Goal: Information Seeking & Learning: Learn about a topic

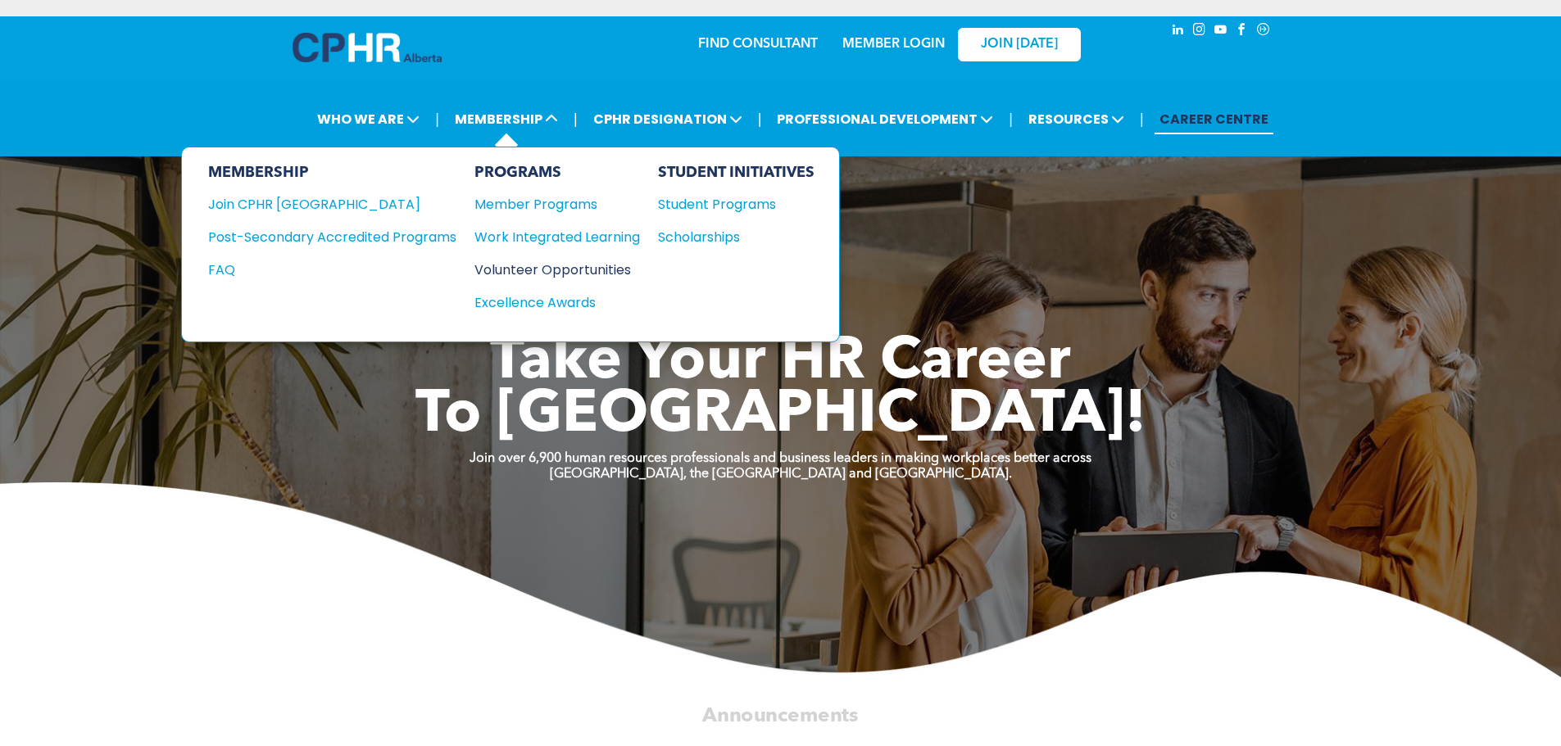
click at [530, 265] on div "Volunteer Opportunities" at bounding box center [548, 270] width 149 height 20
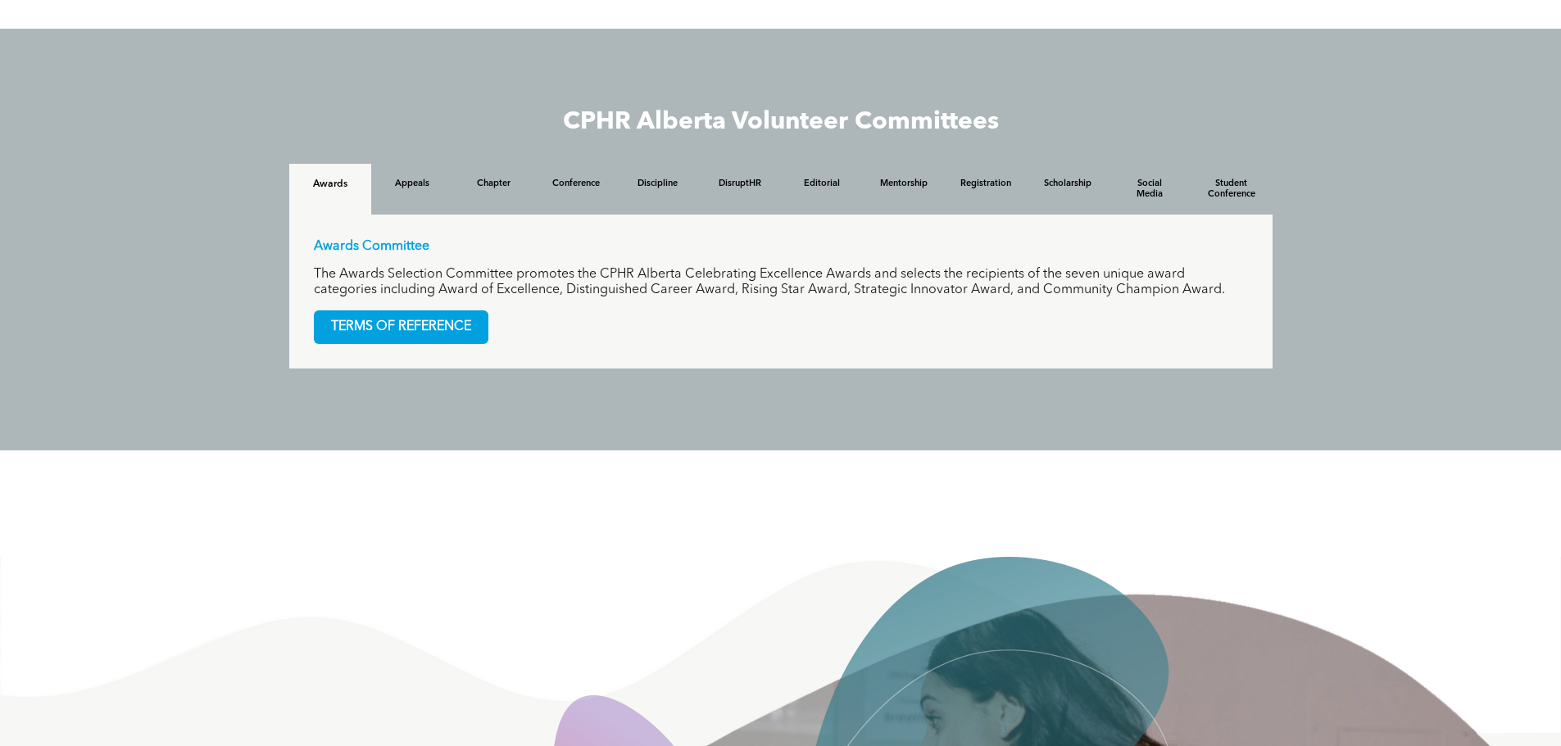
scroll to position [1556, 0]
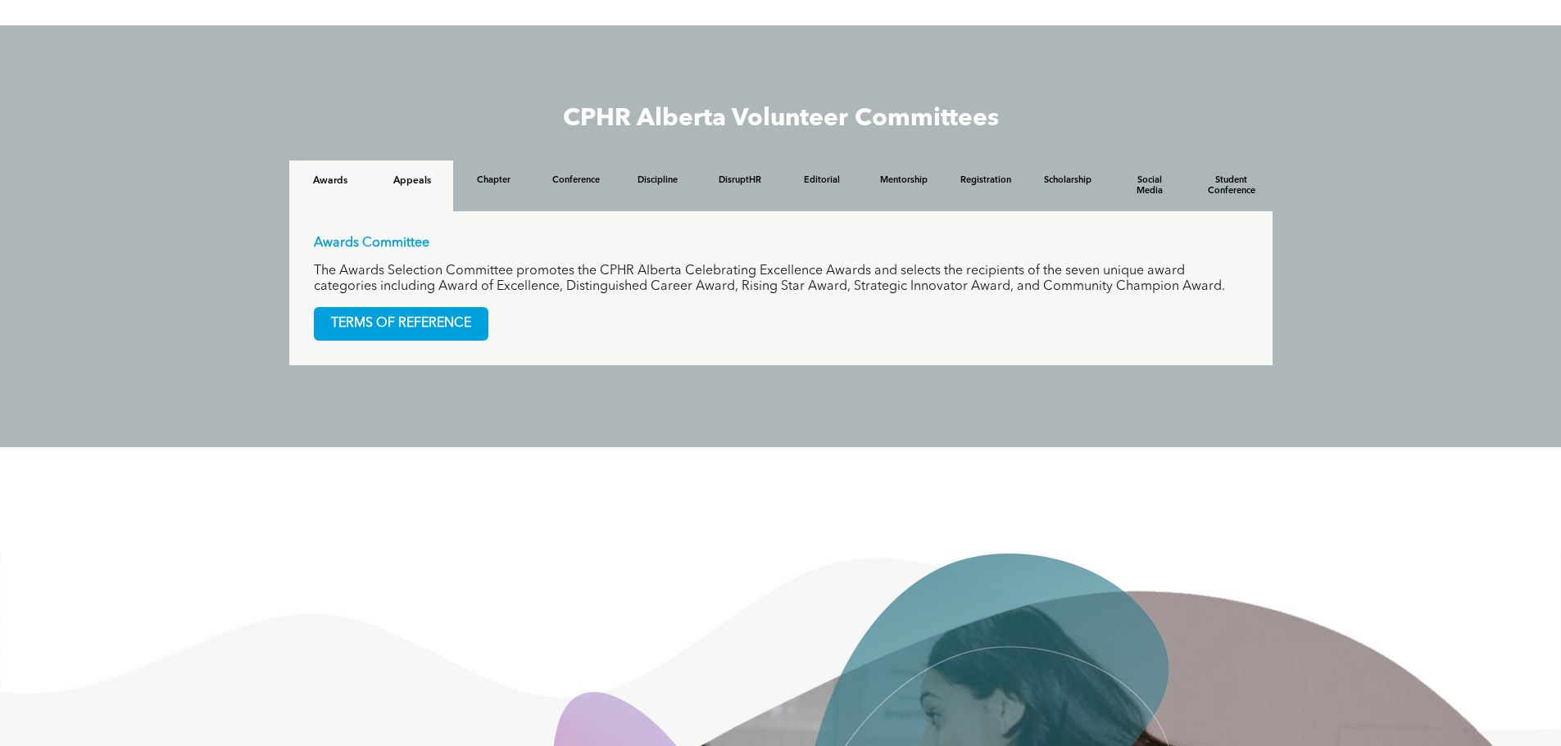
click at [422, 196] on div "Appeals" at bounding box center [412, 186] width 82 height 51
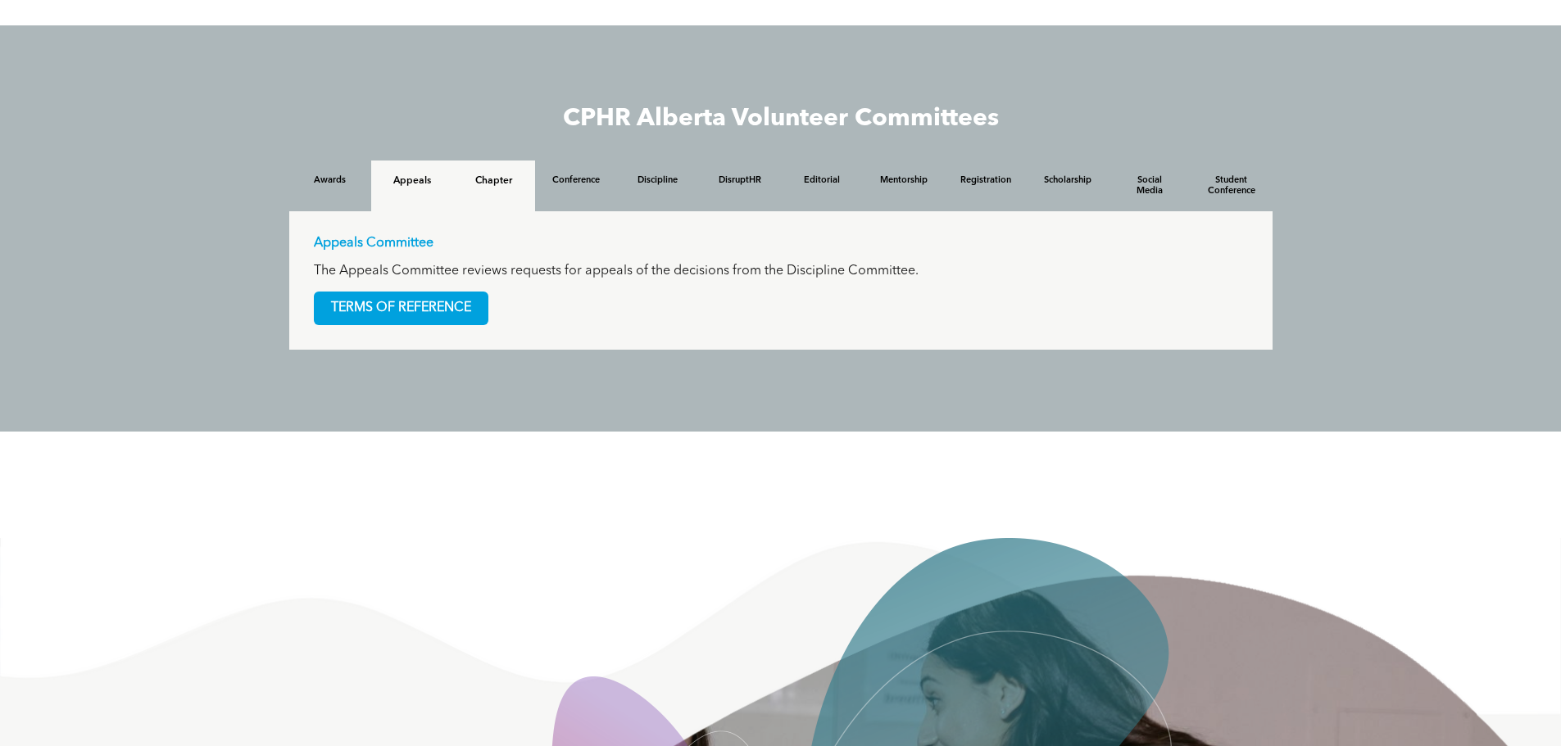
click at [495, 181] on h4 "Chapter" at bounding box center [494, 180] width 52 height 11
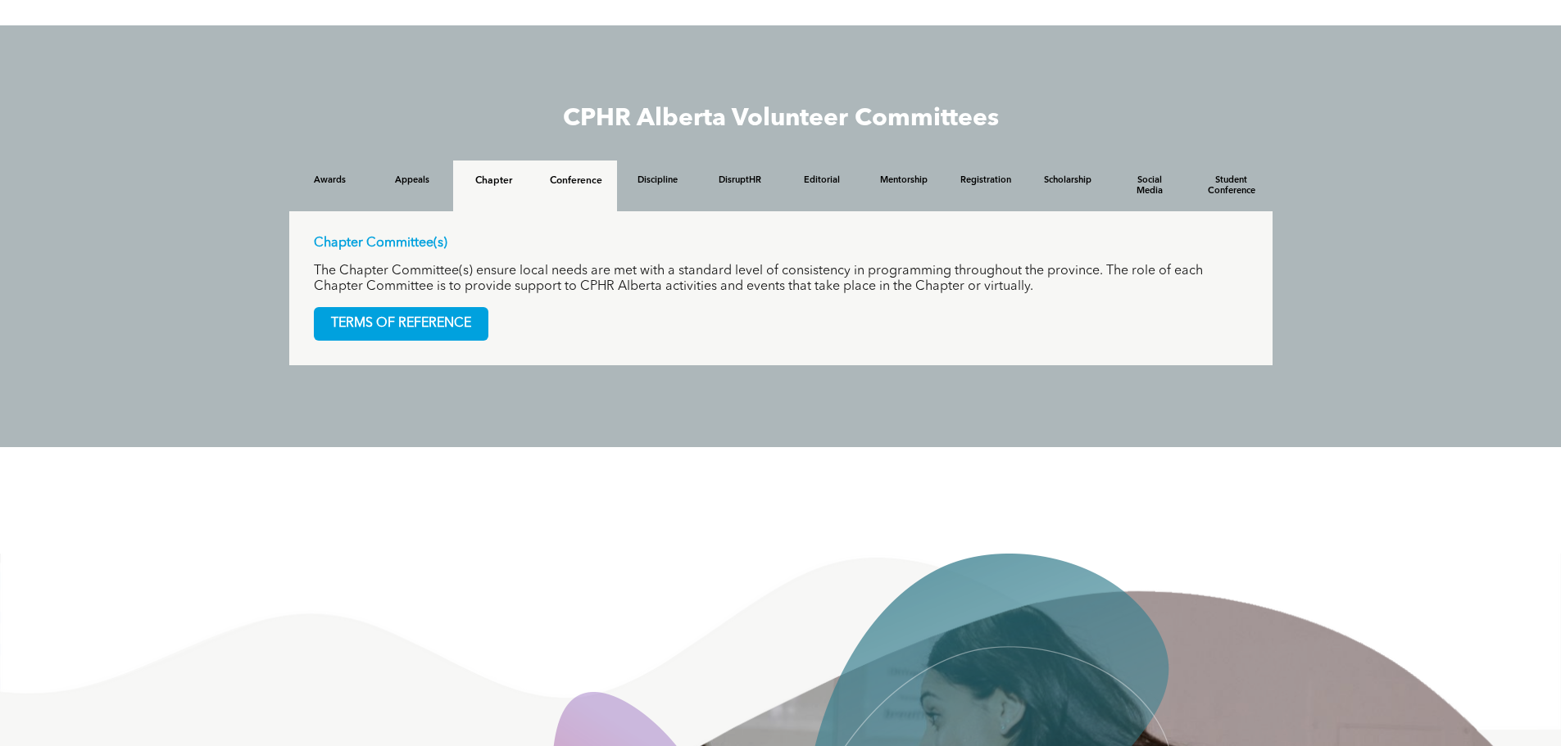
click at [562, 170] on div "Conference" at bounding box center [576, 186] width 82 height 51
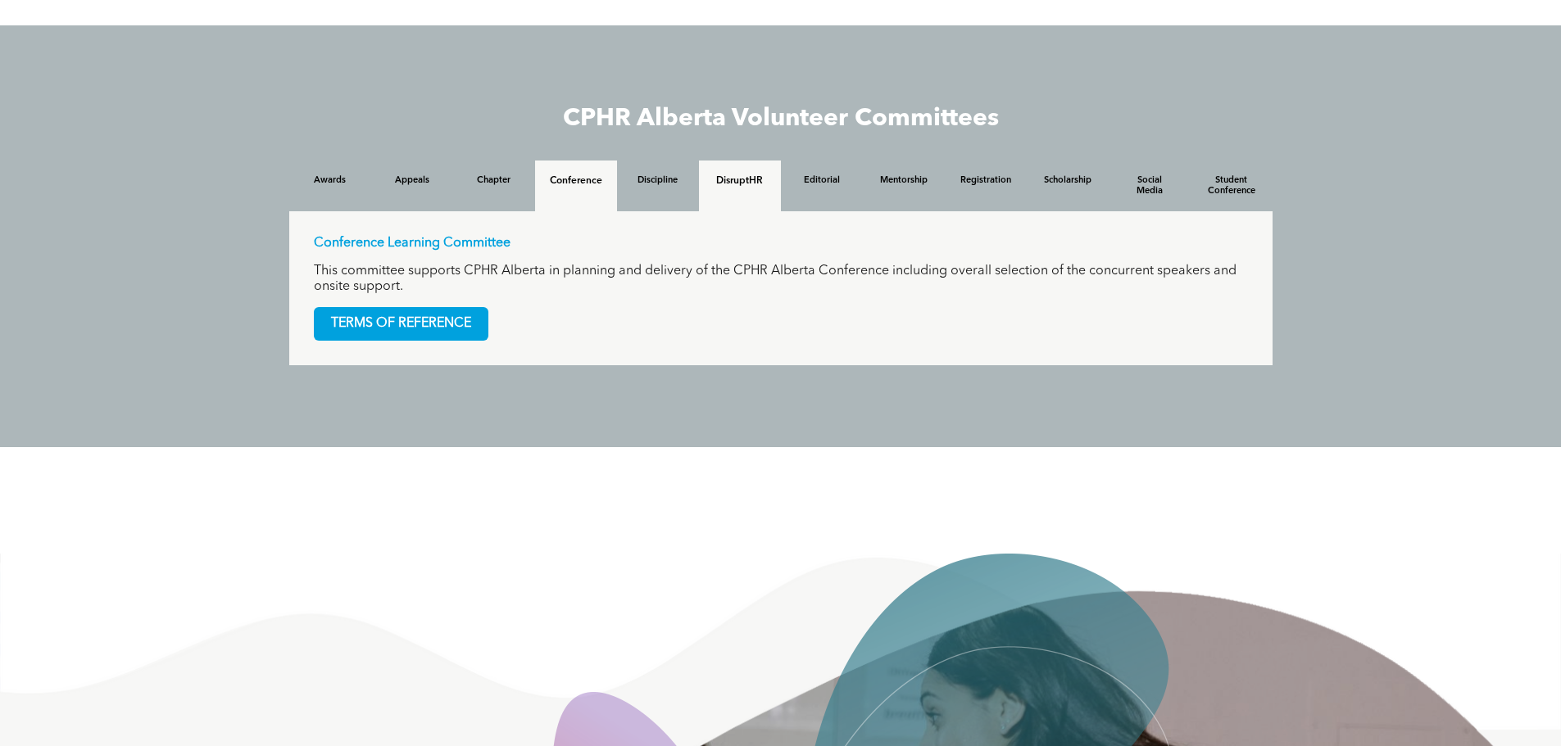
click at [699, 178] on div "DisruptHR" at bounding box center [740, 186] width 82 height 51
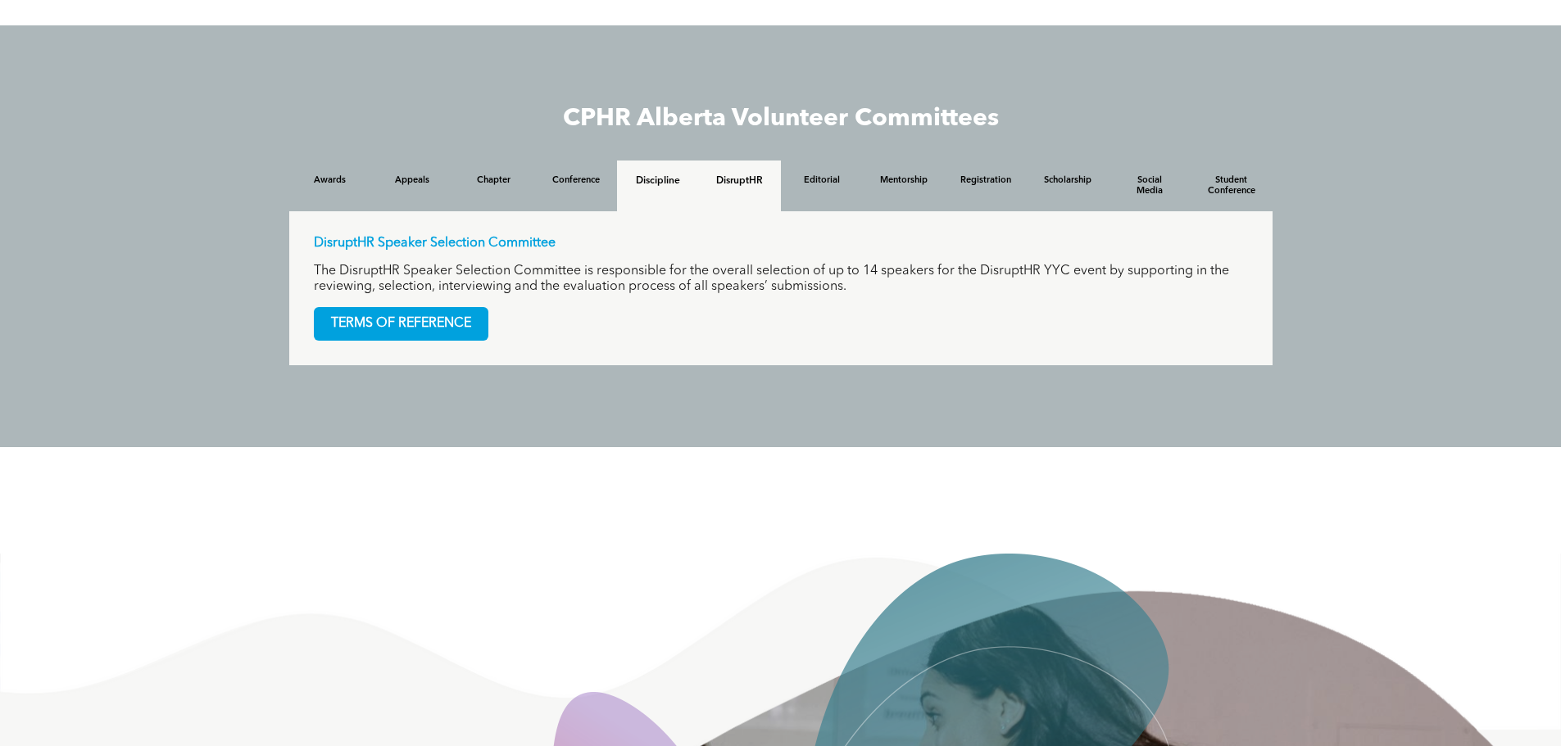
click at [647, 178] on h4 "Discipline" at bounding box center [658, 180] width 52 height 11
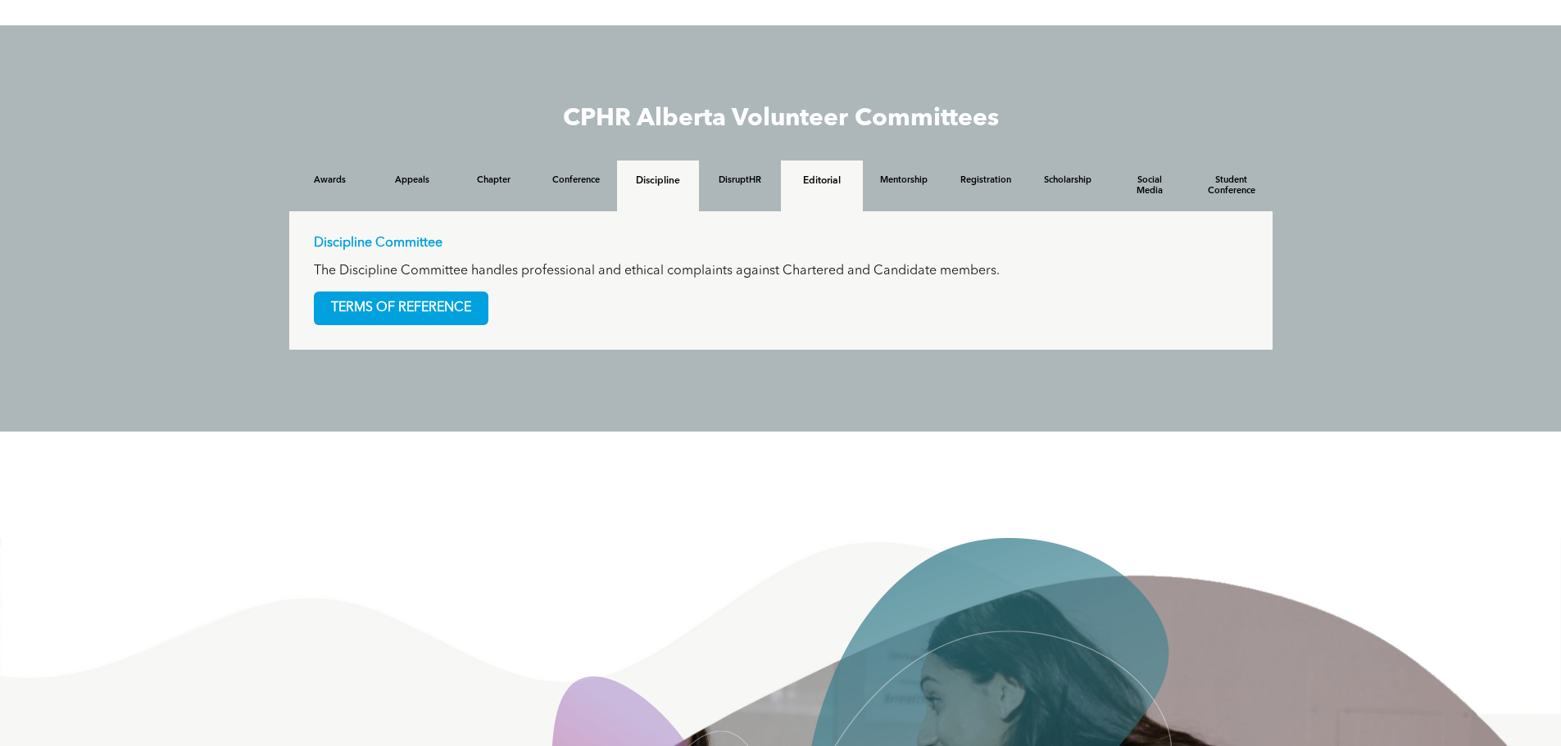
click at [858, 183] on div "Editorial" at bounding box center [822, 186] width 82 height 51
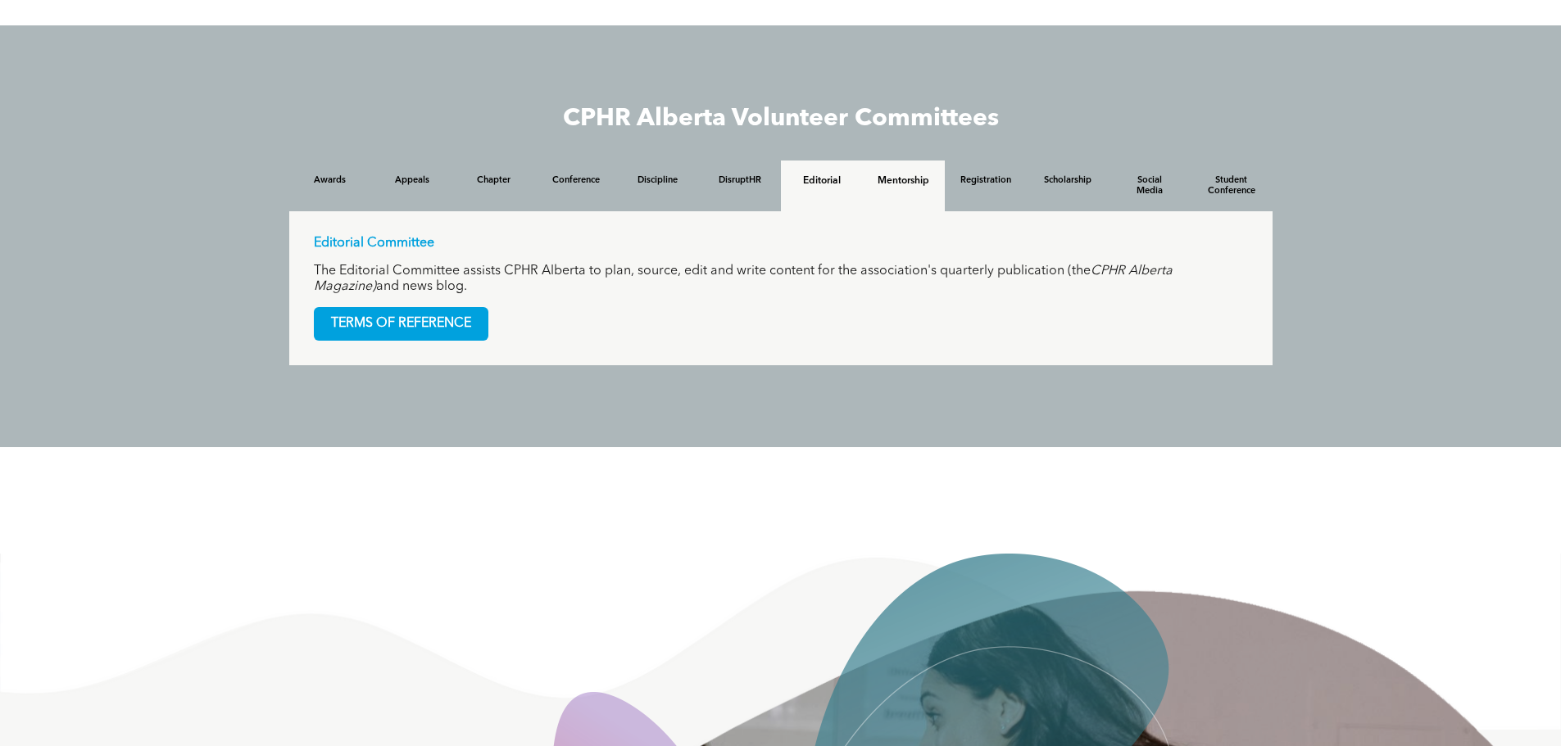
click at [907, 185] on h4 "Mentorship" at bounding box center [903, 180] width 52 height 11
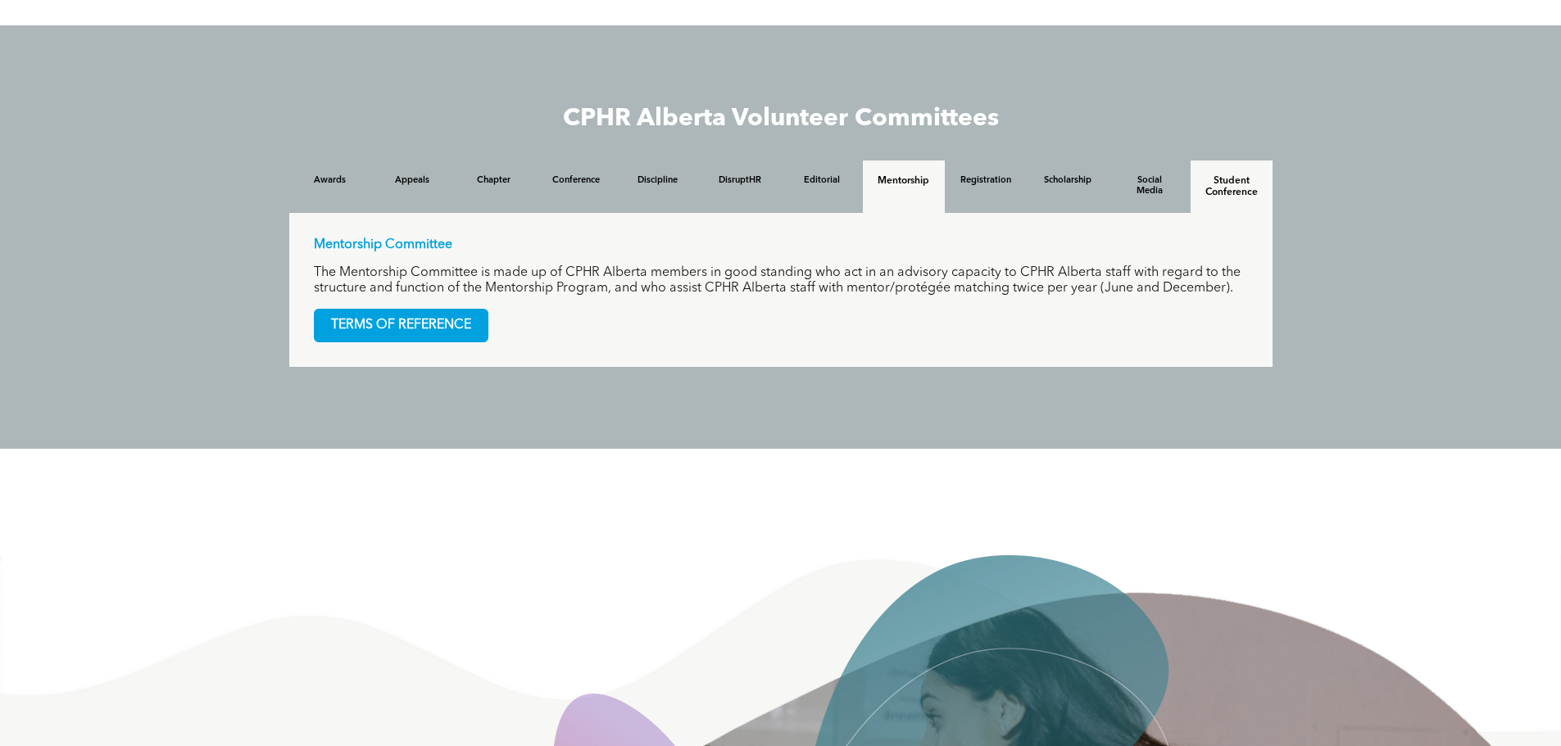
click at [1202, 202] on div "Student Conference" at bounding box center [1231, 187] width 82 height 52
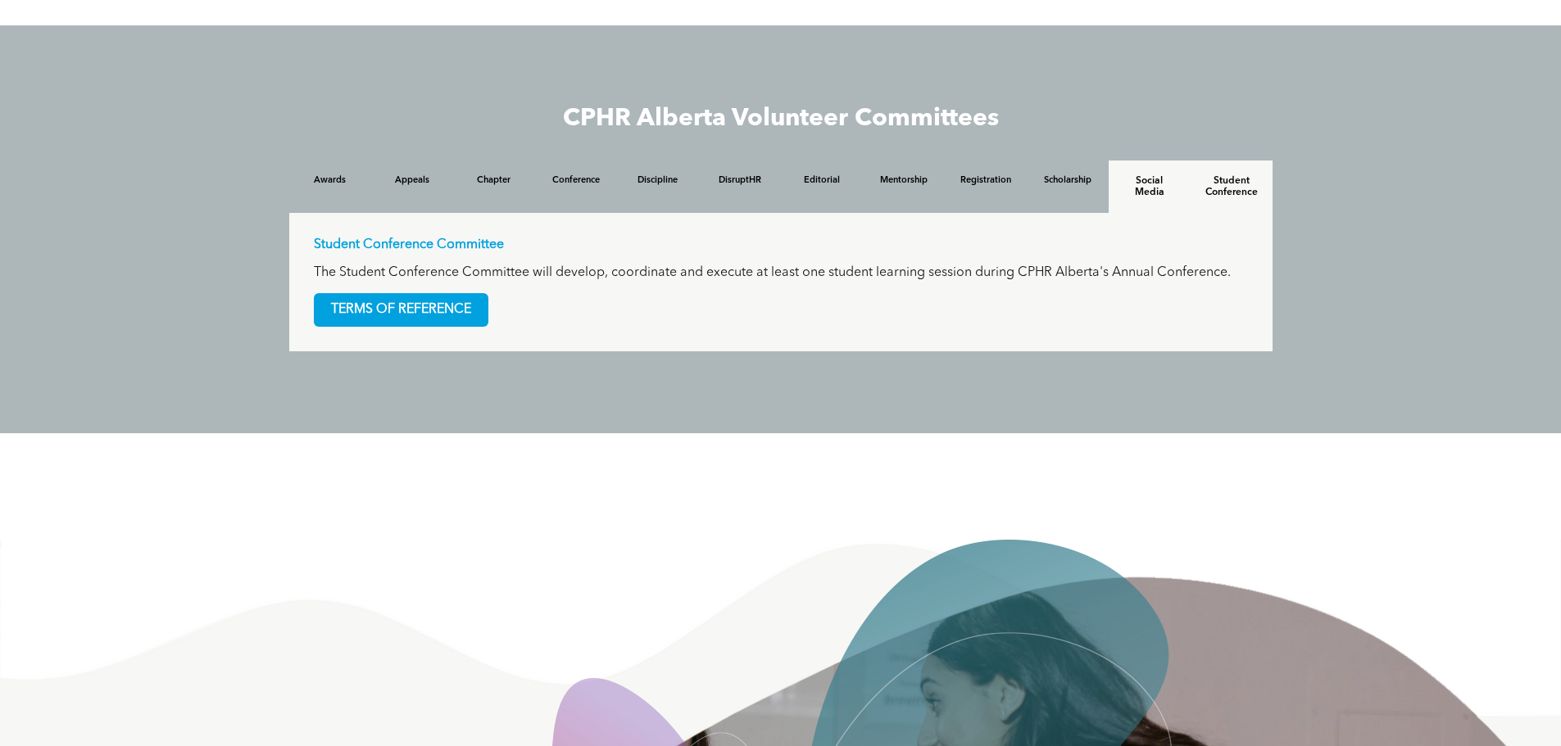
click at [1162, 198] on h4 "Social Media" at bounding box center [1149, 186] width 52 height 23
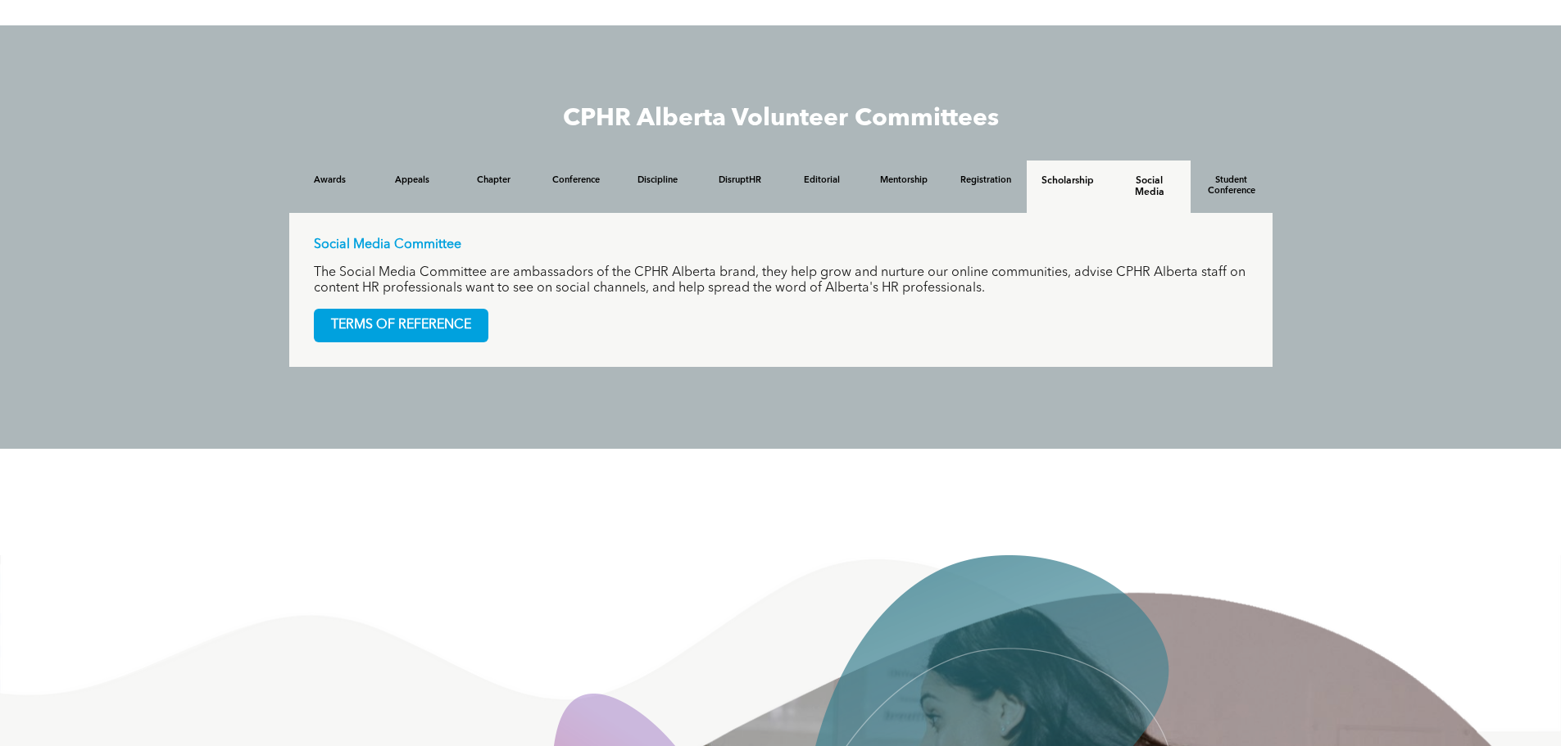
click at [1093, 187] on h4 "Scholarship" at bounding box center [1067, 180] width 52 height 11
